Goal: Contribute content: Add original content to the website for others to see

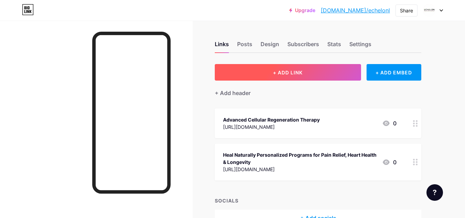
click at [281, 75] on span "+ ADD LINK" at bounding box center [288, 73] width 30 height 6
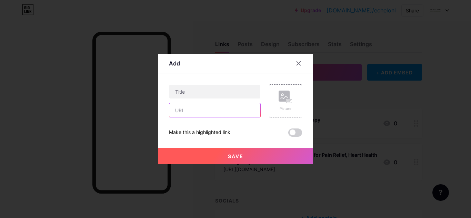
click at [183, 110] on input "text" at bounding box center [214, 110] width 91 height 14
paste input "[URL][DOMAIN_NAME]"
type input "[URL][DOMAIN_NAME]"
click at [46, 85] on div at bounding box center [235, 109] width 471 height 218
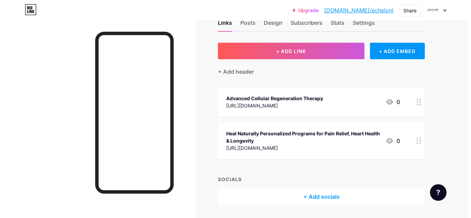
scroll to position [42, 0]
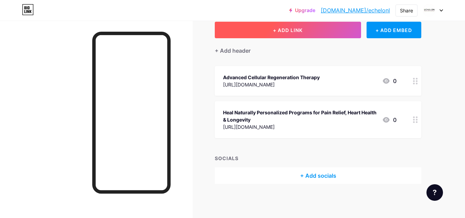
click at [275, 31] on span "+ ADD LINK" at bounding box center [288, 30] width 30 height 6
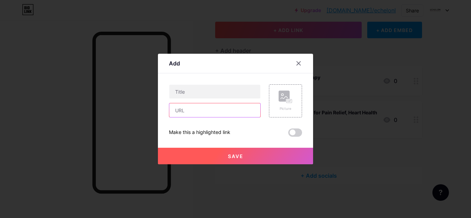
click at [195, 111] on input "text" at bounding box center [214, 110] width 91 height 14
paste input "[URL][DOMAIN_NAME]"
type input "[URL][DOMAIN_NAME]"
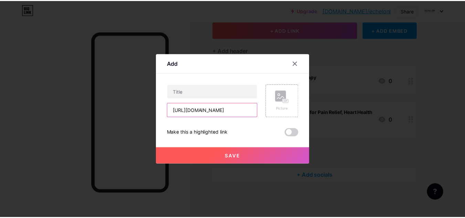
scroll to position [0, 0]
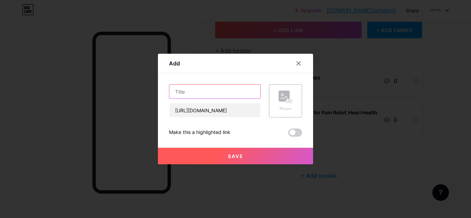
click at [200, 85] on input "text" at bounding box center [214, 92] width 91 height 14
paste input "Longevity [MEDICAL_DATA]"
type input "Longevity [MEDICAL_DATA]"
click at [68, 93] on div at bounding box center [235, 109] width 471 height 218
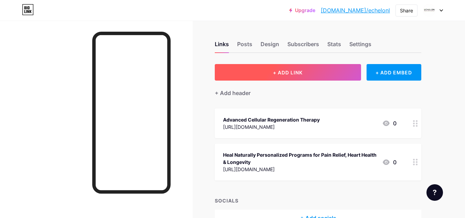
click at [288, 75] on span "+ ADD LINK" at bounding box center [288, 73] width 30 height 6
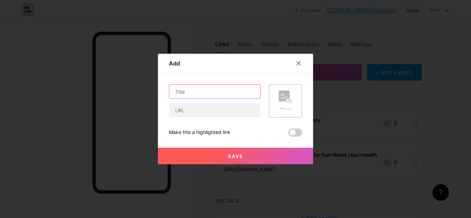
click at [187, 93] on input "text" at bounding box center [214, 92] width 91 height 14
paste input "Longevity [MEDICAL_DATA]"
type input "Longevity [MEDICAL_DATA]"
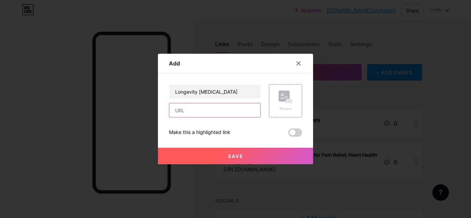
click at [180, 116] on input "text" at bounding box center [214, 110] width 91 height 14
paste input "[URL][DOMAIN_NAME]"
type input "[URL][DOMAIN_NAME]"
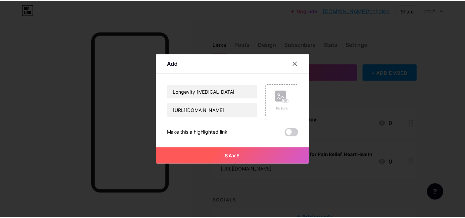
scroll to position [0, 0]
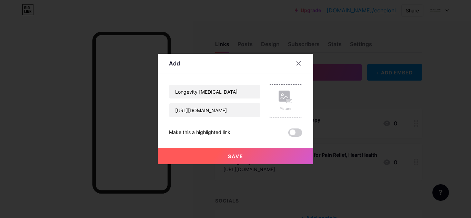
click at [233, 157] on span "Save" at bounding box center [236, 156] width 16 height 6
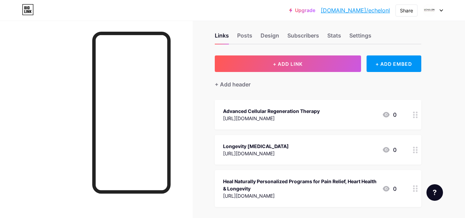
scroll to position [69, 0]
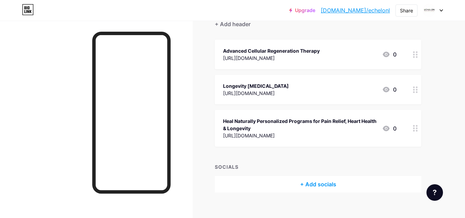
drag, startPoint x: 217, startPoint y: 87, endPoint x: 221, endPoint y: 67, distance: 20.4
click at [221, 67] on span "Advanced Cellular Regeneration Therapy [URL][DOMAIN_NAME] 0 Longevity [MEDICAL_…" at bounding box center [318, 93] width 207 height 107
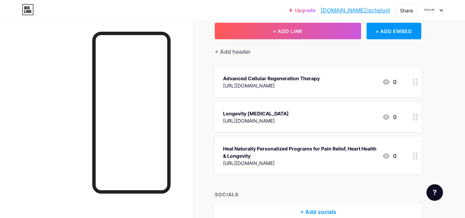
scroll to position [0, 0]
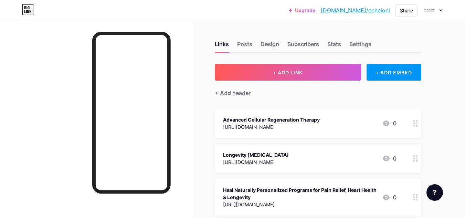
drag, startPoint x: 385, startPoint y: 160, endPoint x: 384, endPoint y: 144, distance: 15.9
click at [384, 144] on div "Longevity [MEDICAL_DATA] [URL][DOMAIN_NAME] 0" at bounding box center [318, 159] width 207 height 30
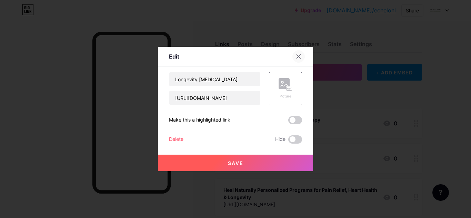
click at [298, 59] on icon at bounding box center [299, 57] width 6 height 6
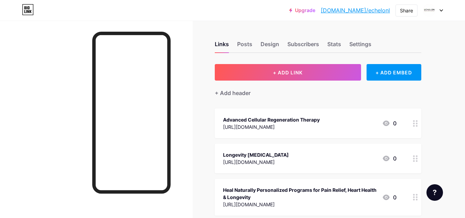
click at [366, 14] on link "[DOMAIN_NAME]/echelonl" at bounding box center [355, 10] width 69 height 8
click at [258, 157] on div "Longevity [MEDICAL_DATA]" at bounding box center [256, 154] width 66 height 7
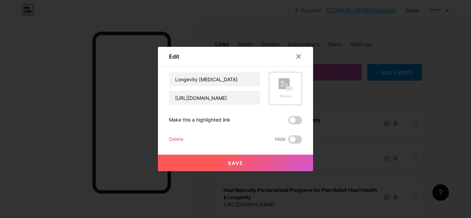
click at [341, 124] on div at bounding box center [235, 109] width 471 height 218
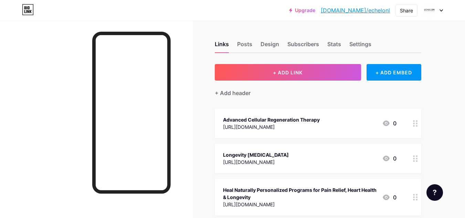
click at [367, 12] on link "[DOMAIN_NAME]/echelonl" at bounding box center [355, 10] width 69 height 8
